Goal: Task Accomplishment & Management: Complete application form

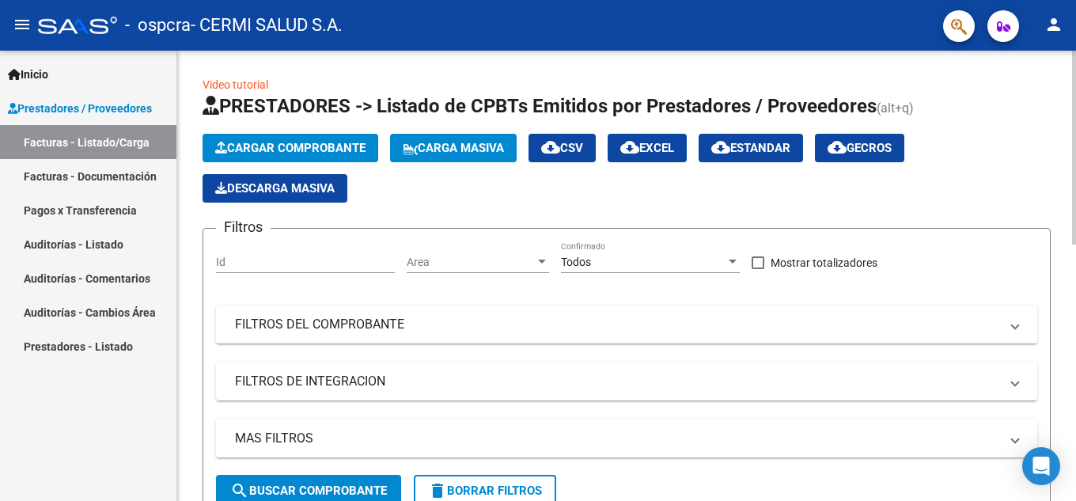
click at [329, 149] on span "Cargar Comprobante" at bounding box center [290, 148] width 150 height 14
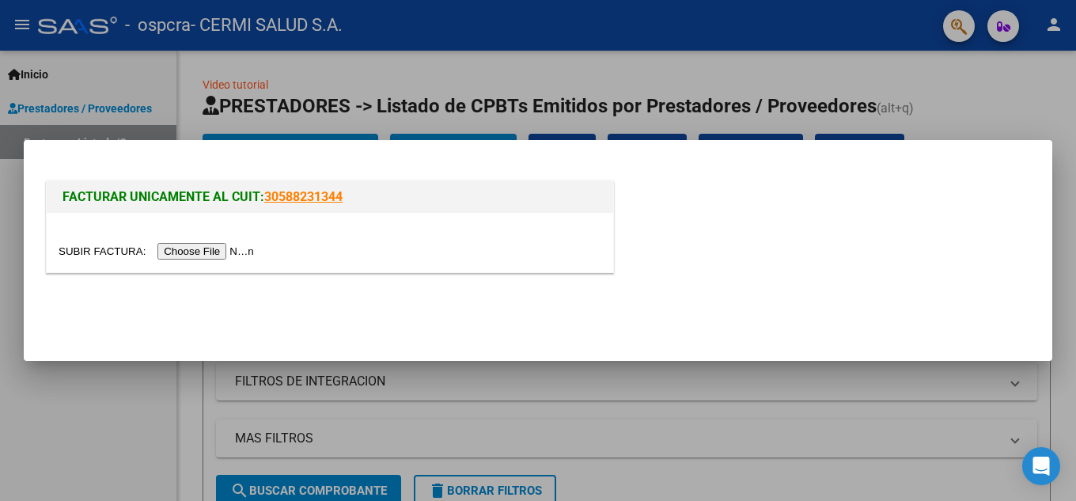
click at [244, 254] on input "file" at bounding box center [159, 251] width 200 height 17
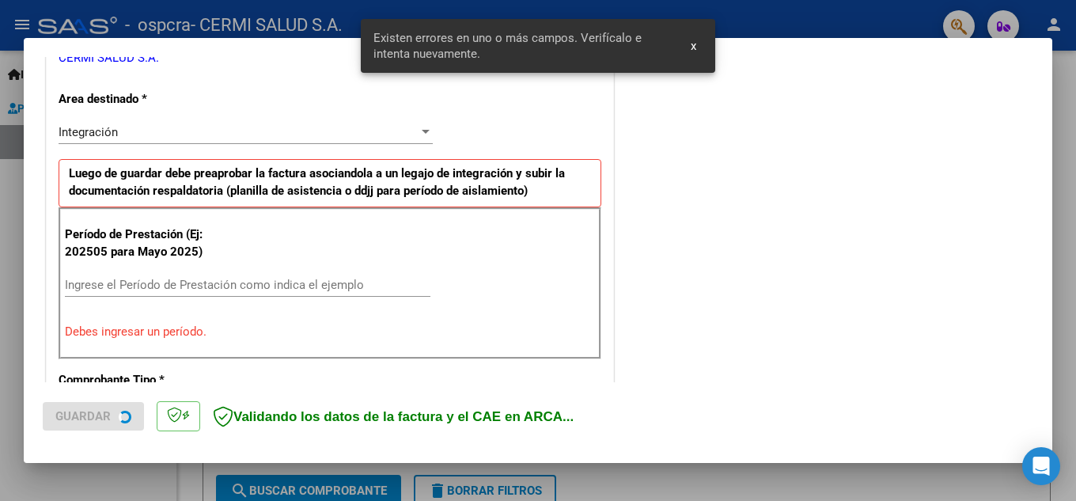
scroll to position [358, 0]
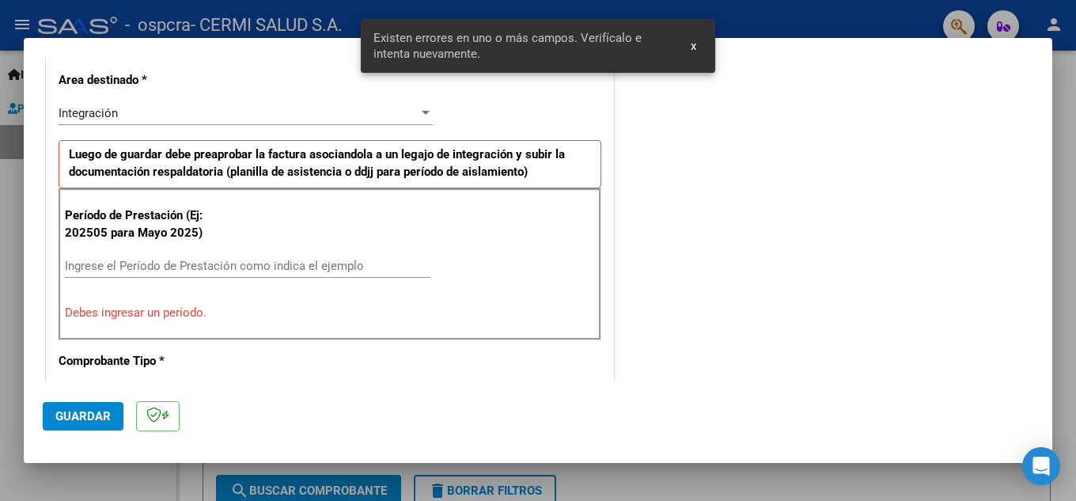
click at [694, 47] on span "x" at bounding box center [694, 46] width 6 height 14
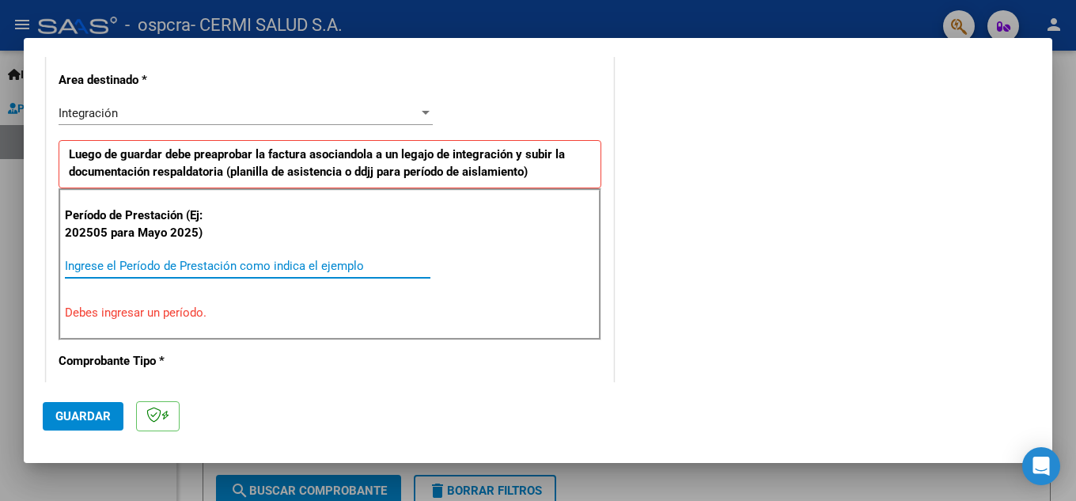
click at [351, 269] on input "Ingrese el Período de Prestación como indica el ejemplo" at bounding box center [247, 266] width 365 height 14
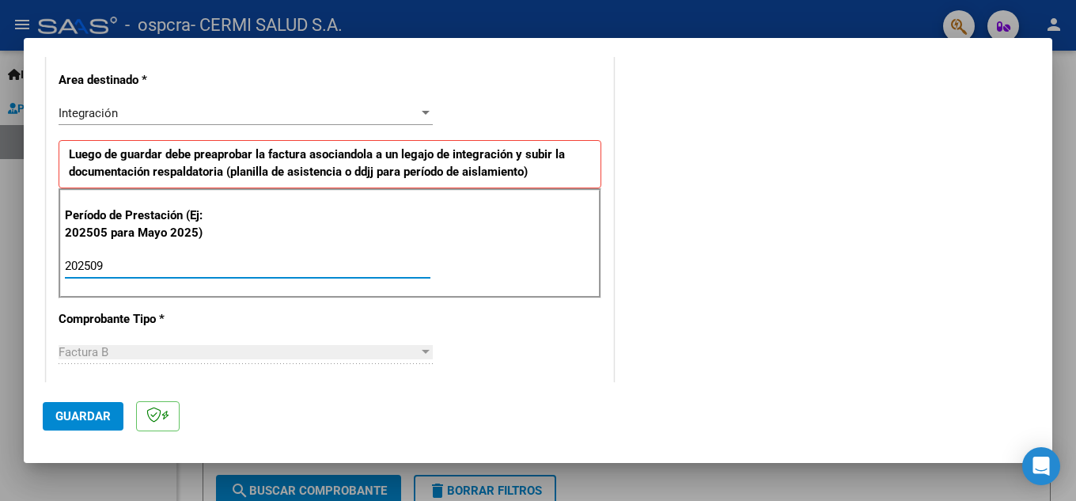
type input "202509"
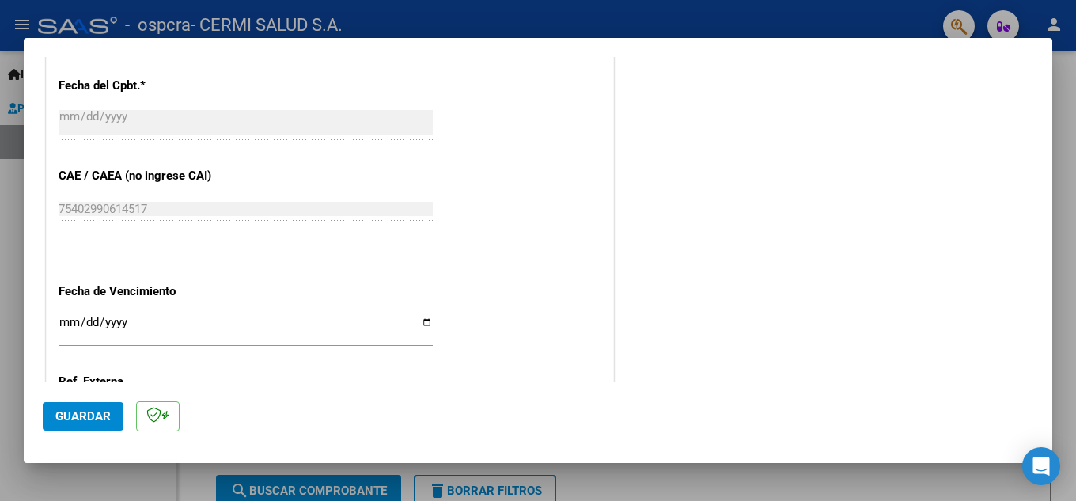
scroll to position [1067, 0]
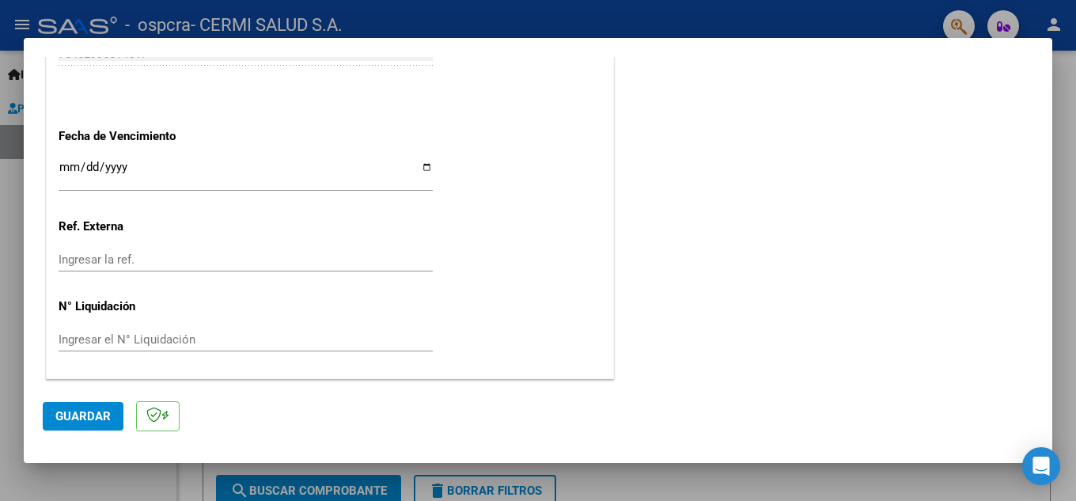
click at [305, 166] on input "Ingresar la fecha" at bounding box center [246, 173] width 374 height 25
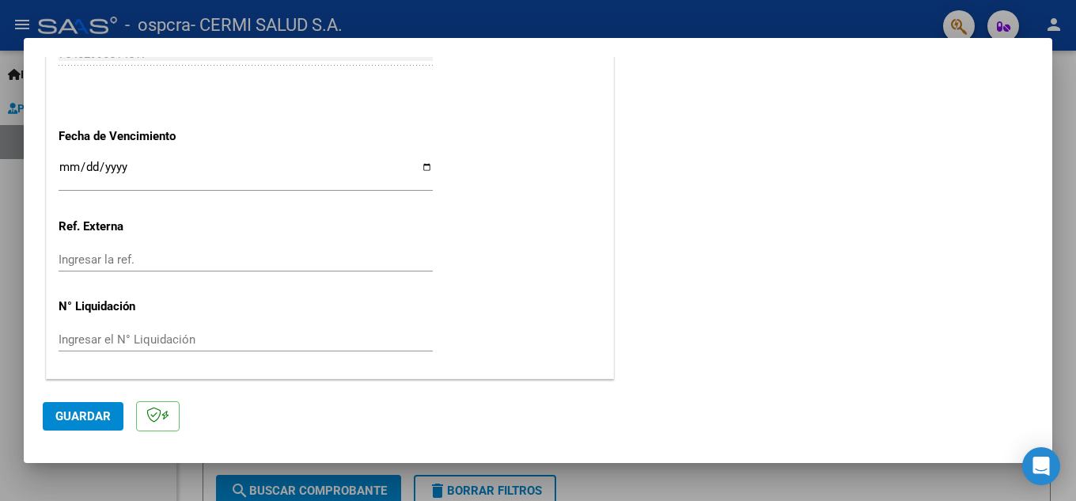
click at [66, 167] on input "[DATE]" at bounding box center [246, 173] width 374 height 25
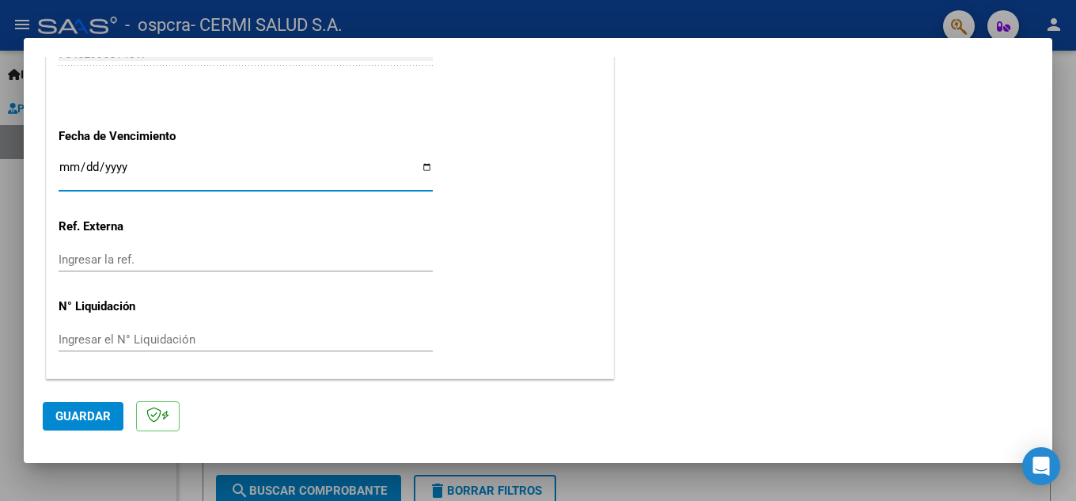
type input "[DATE]"
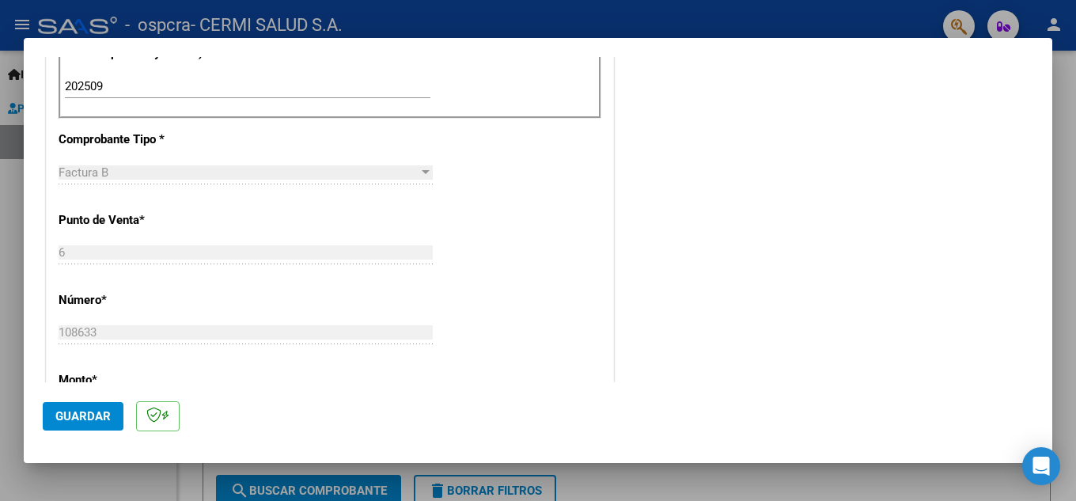
scroll to position [513, 0]
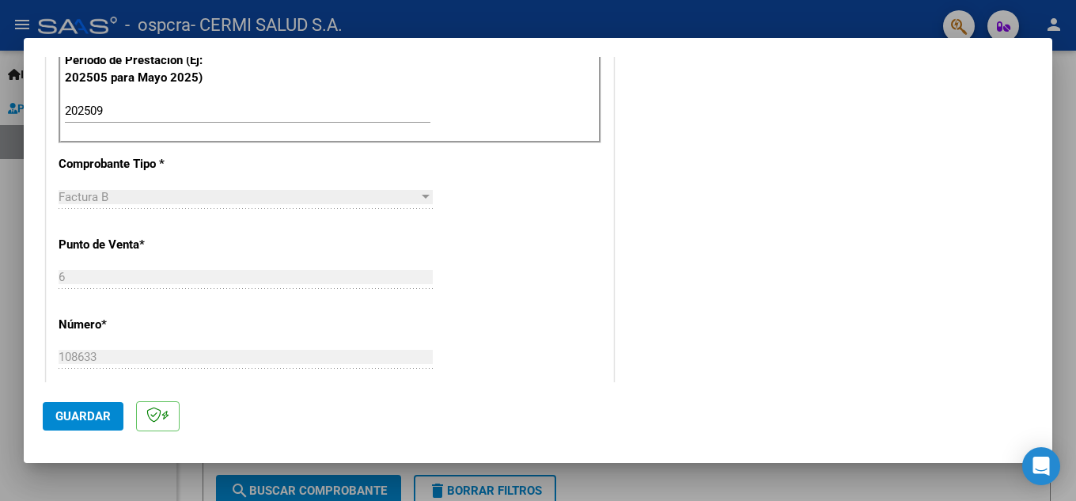
click at [81, 437] on mat-dialog-actions "Guardar" at bounding box center [538, 413] width 990 height 62
click at [78, 422] on span "Guardar" at bounding box center [82, 416] width 55 height 14
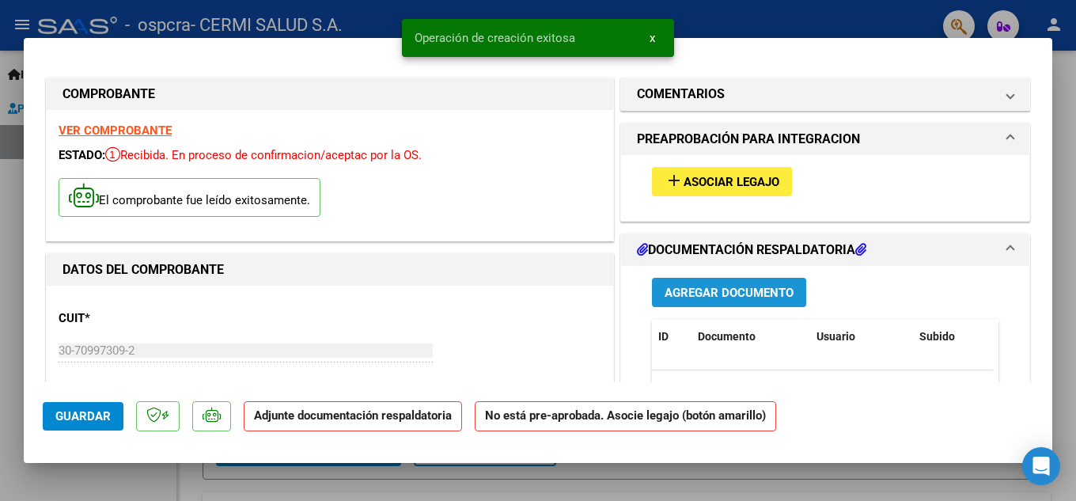
click at [746, 286] on span "Agregar Documento" at bounding box center [728, 293] width 129 height 14
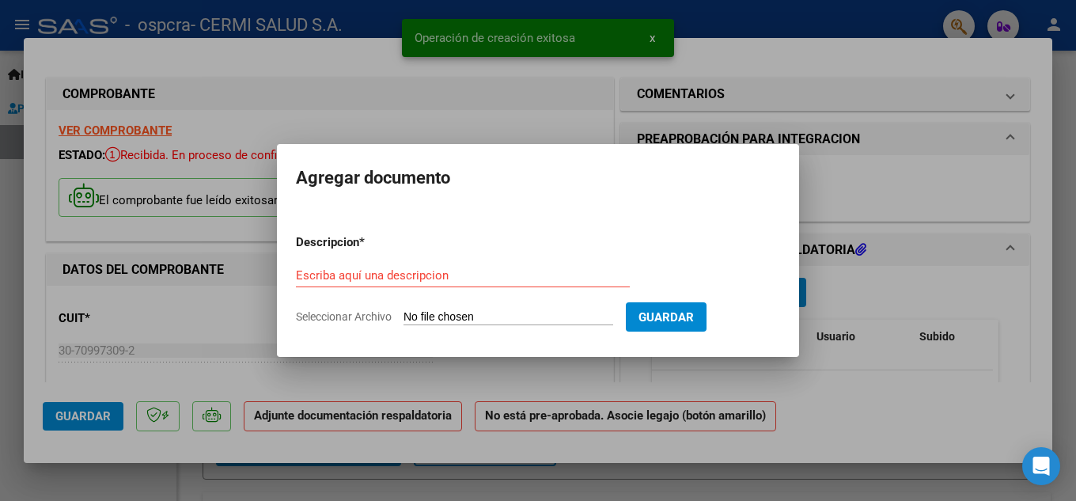
click at [439, 319] on input "Seleccionar Archivo" at bounding box center [508, 317] width 210 height 15
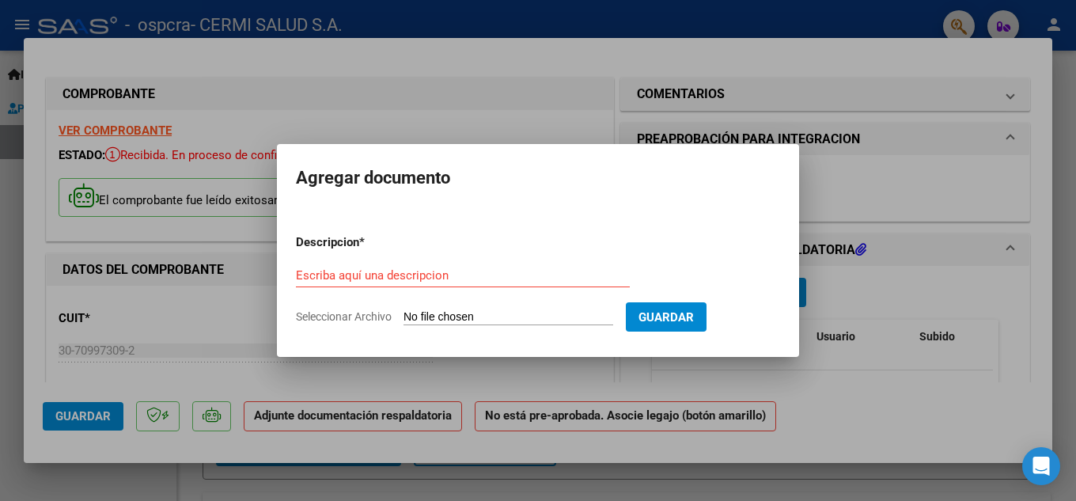
type input "C:\fakepath\[PERSON_NAME] sept.pdf"
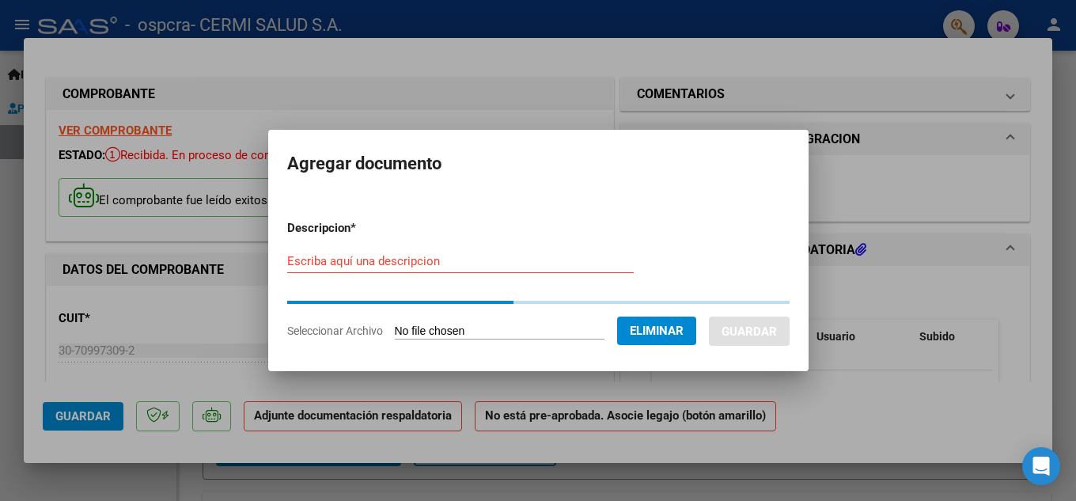
click at [578, 252] on div "Escriba aquí una descripcion" at bounding box center [460, 261] width 346 height 24
click at [583, 267] on input "Escriba aquí una descripcion" at bounding box center [460, 261] width 346 height 14
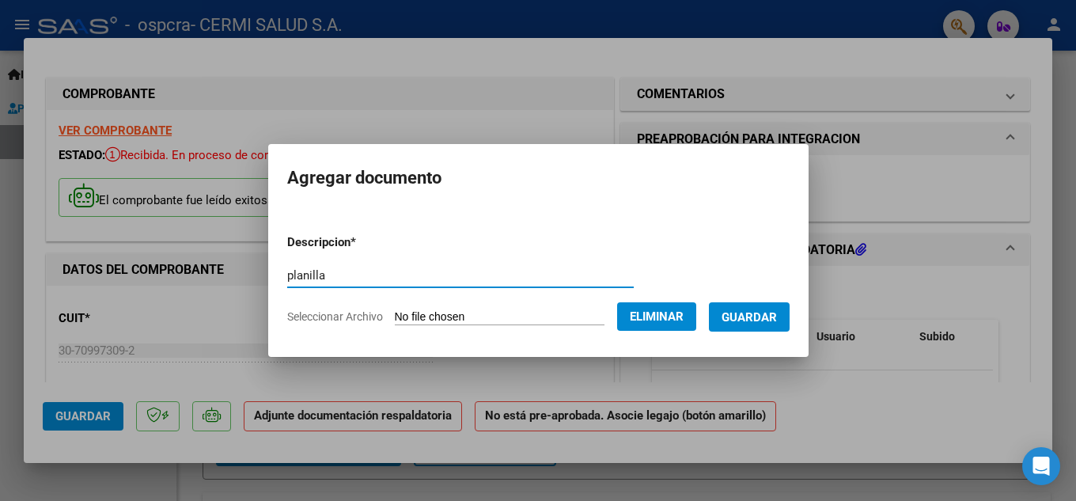
type input "planilla"
click at [789, 305] on button "Guardar" at bounding box center [749, 316] width 81 height 29
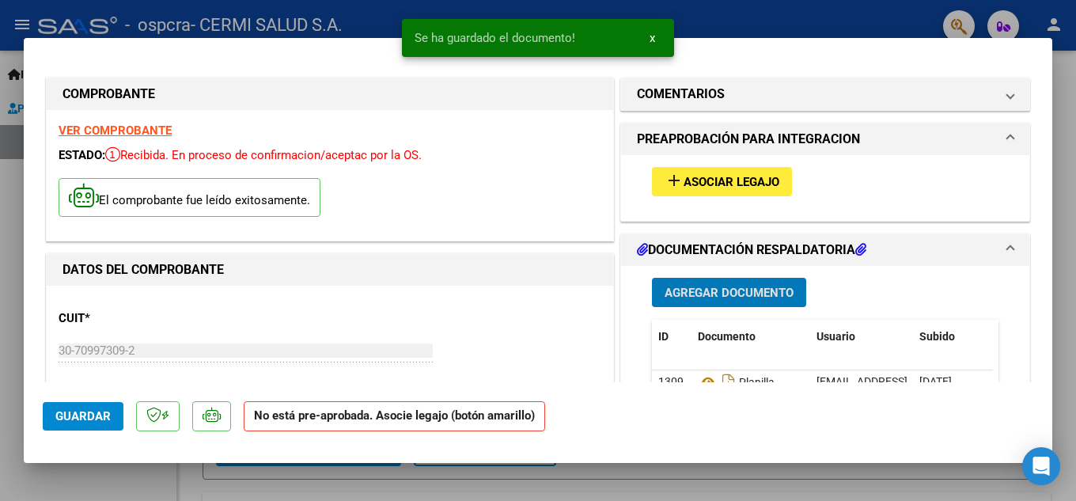
click at [771, 169] on button "add Asociar Legajo" at bounding box center [722, 181] width 140 height 29
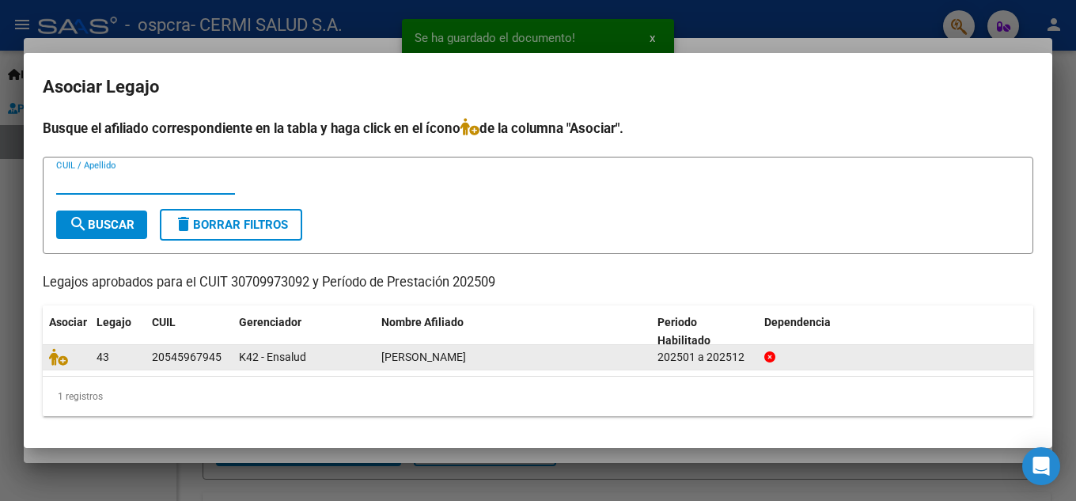
click at [47, 358] on datatable-body-cell at bounding box center [66, 357] width 47 height 25
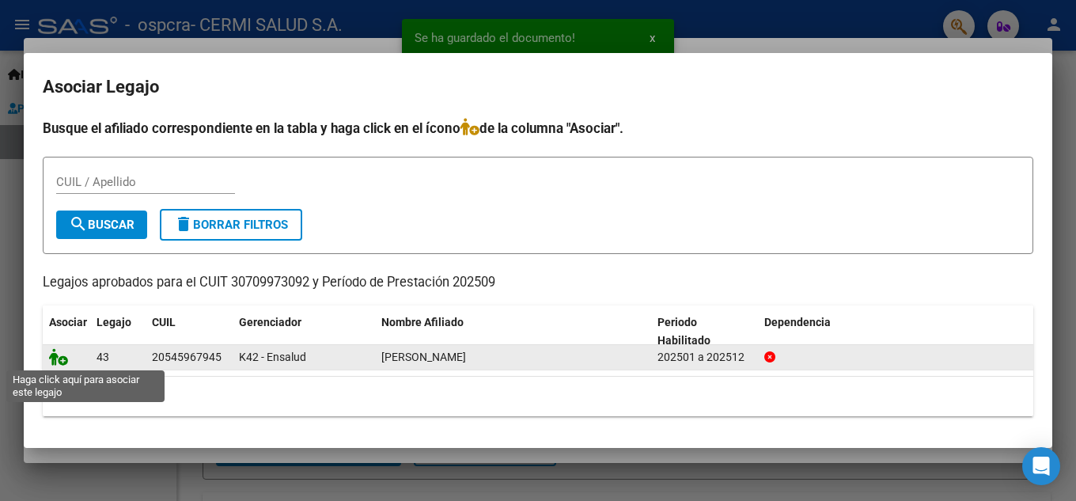
click at [60, 361] on icon at bounding box center [58, 356] width 19 height 17
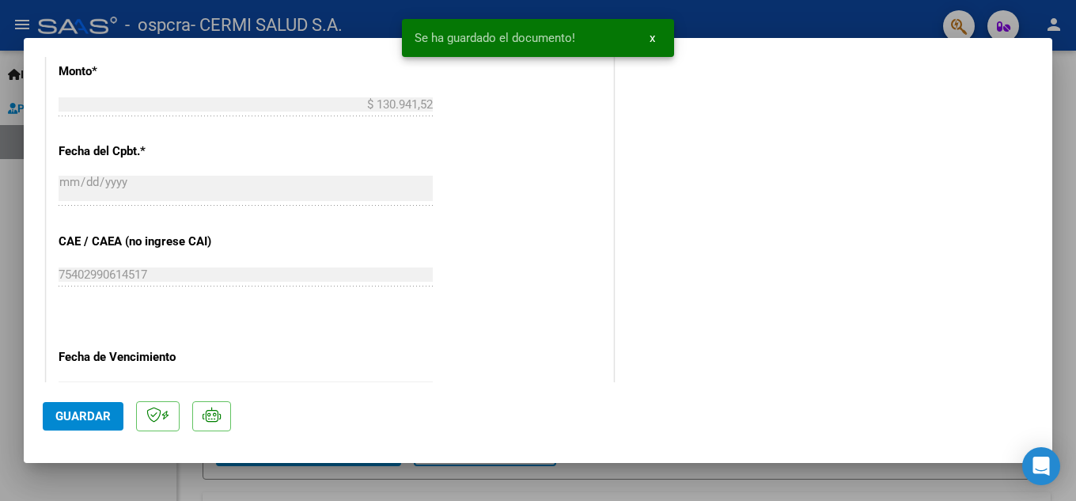
scroll to position [1091, 0]
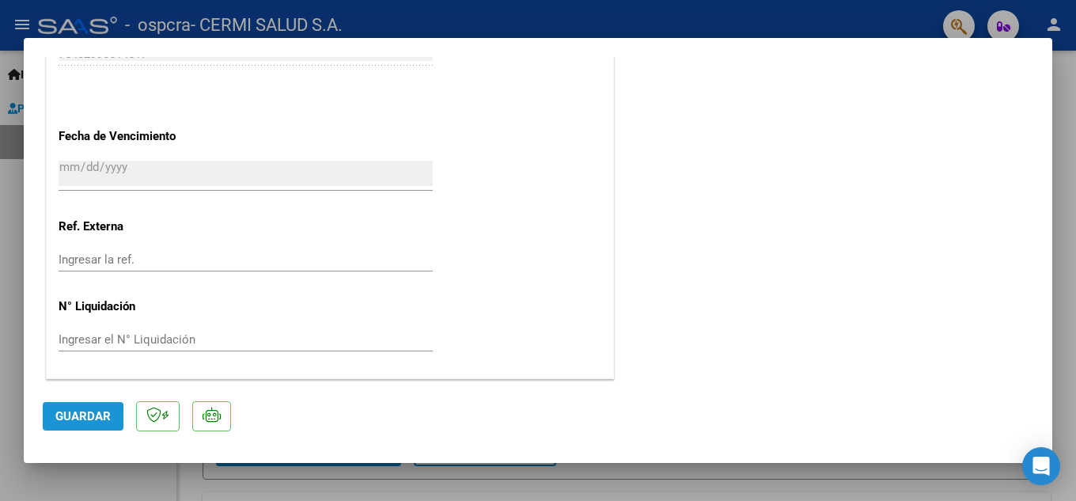
click at [55, 418] on button "Guardar" at bounding box center [83, 416] width 81 height 28
click at [0, 388] on div at bounding box center [538, 250] width 1076 height 501
type input "$ 0,00"
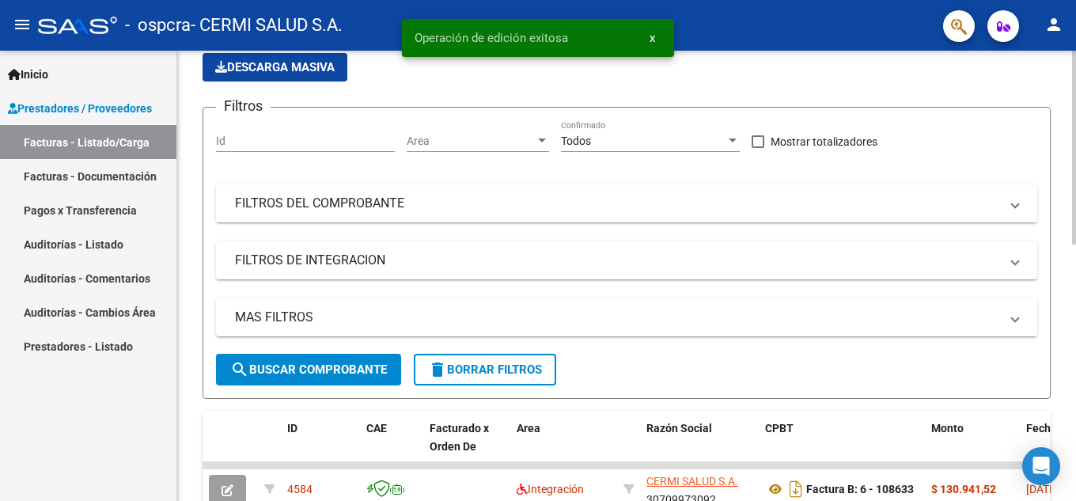
scroll to position [316, 0]
